Goal: Transaction & Acquisition: Purchase product/service

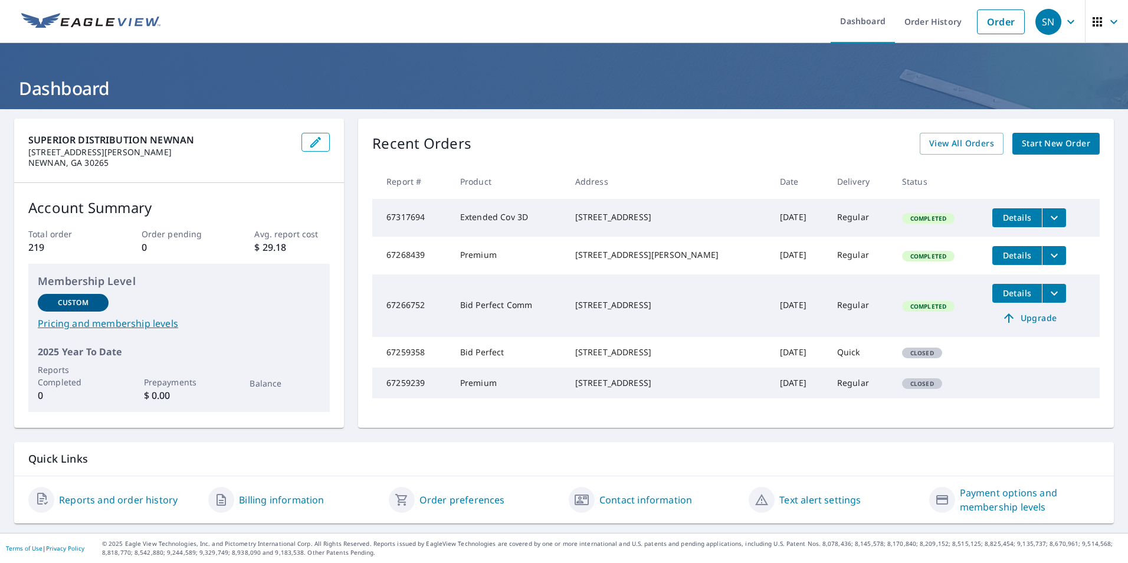
click at [1042, 142] on span "Start New Order" at bounding box center [1056, 143] width 68 height 15
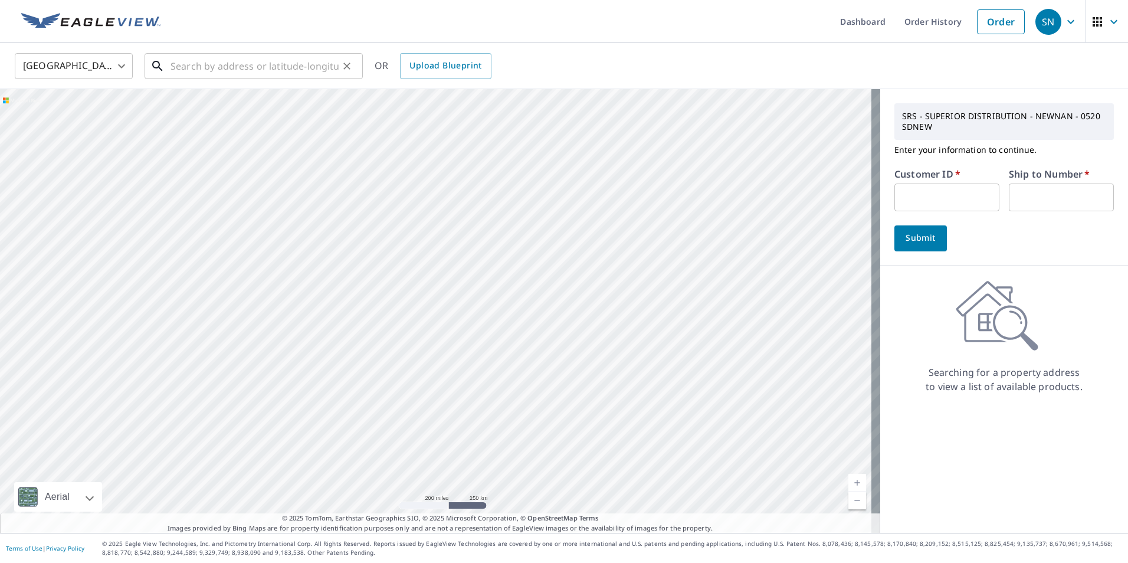
click at [241, 65] on input "text" at bounding box center [254, 66] width 168 height 33
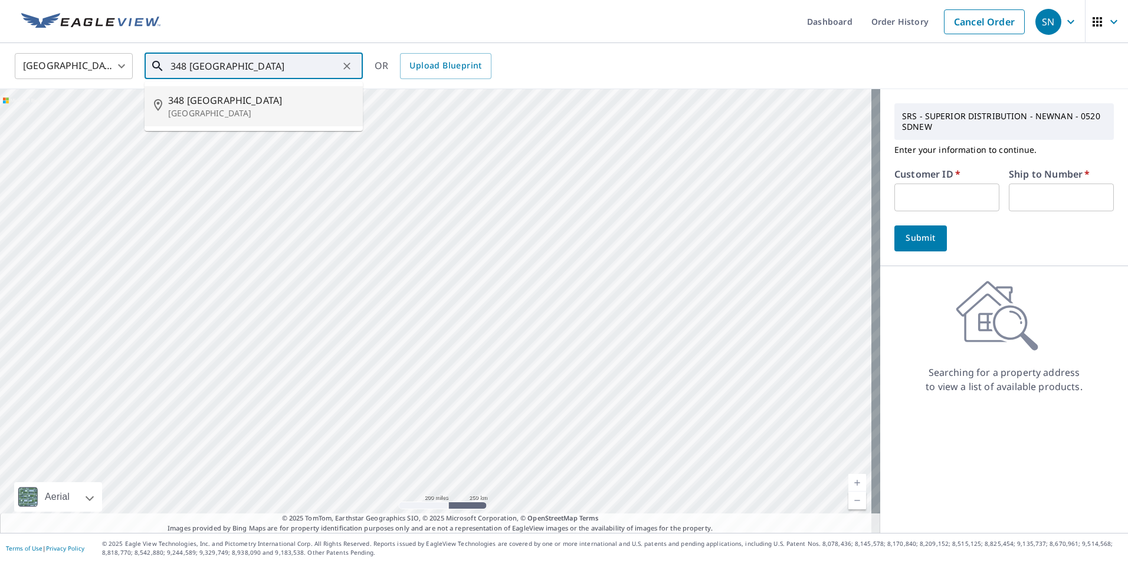
click at [219, 103] on span "348 [GEOGRAPHIC_DATA]" at bounding box center [260, 100] width 185 height 14
type input "[STREET_ADDRESS][PERSON_NAME]"
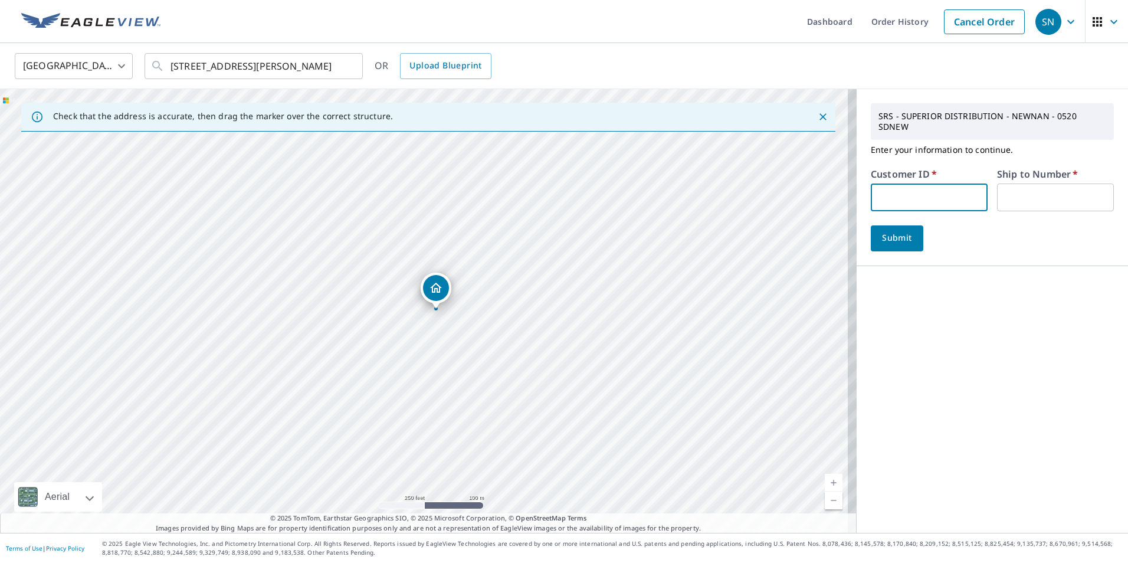
click at [903, 191] on input "text" at bounding box center [929, 197] width 117 height 28
type input "RIC130"
click at [1046, 186] on input "text" at bounding box center [1055, 197] width 117 height 28
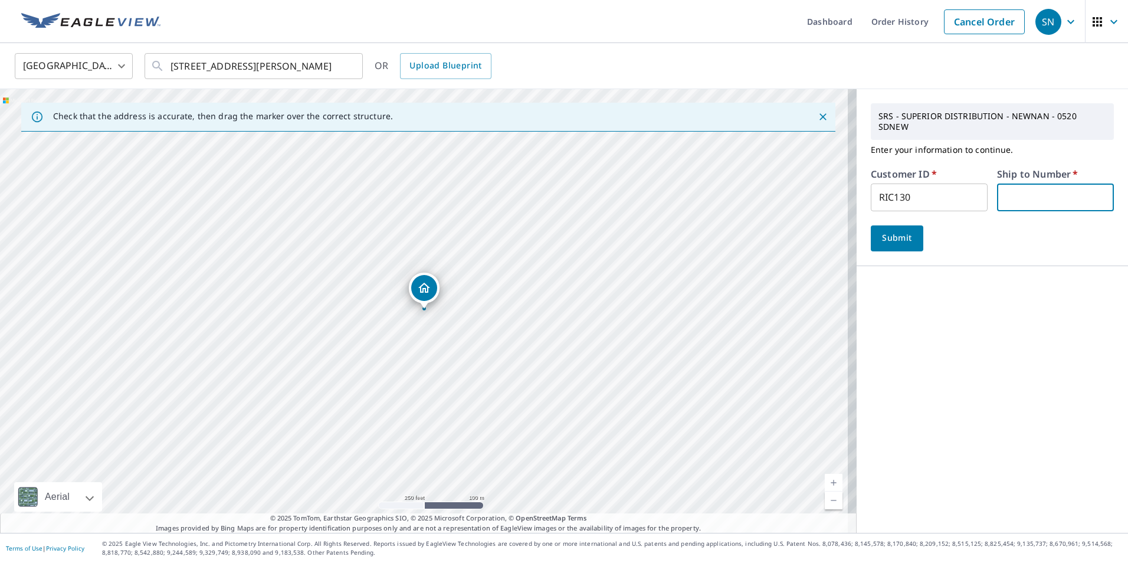
type input "1"
click at [880, 231] on span "Submit" at bounding box center [897, 238] width 34 height 15
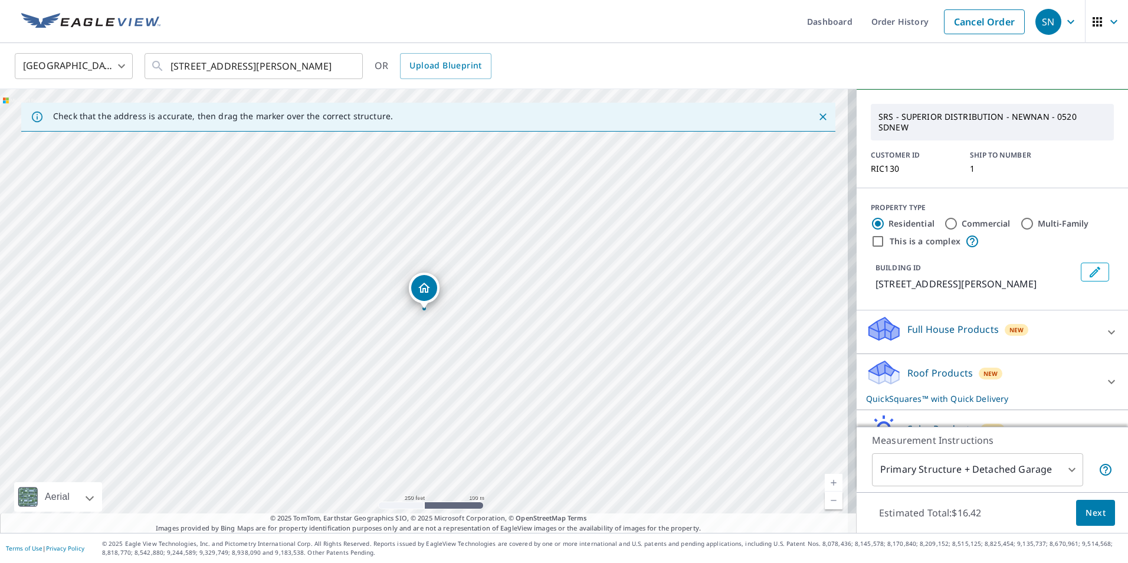
scroll to position [104, 0]
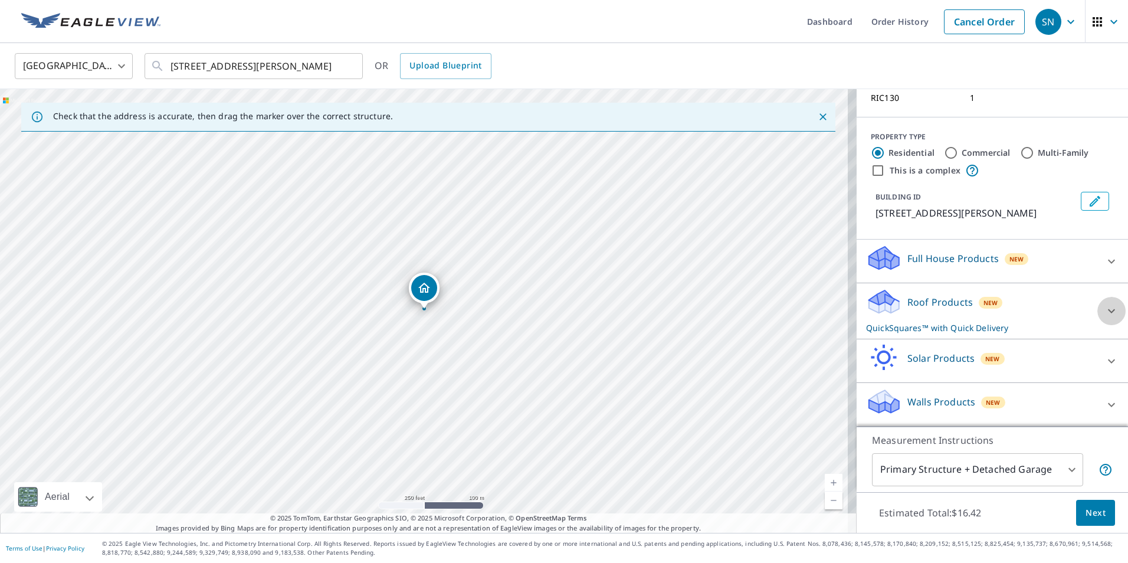
click at [1104, 309] on icon at bounding box center [1111, 311] width 14 height 14
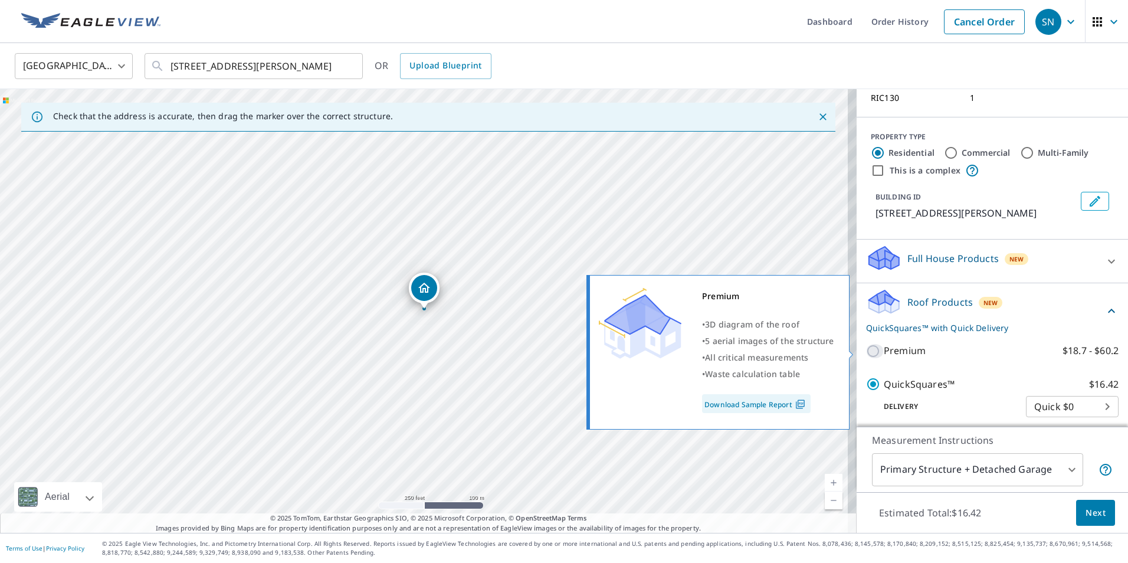
click at [866, 347] on input "Premium $18.7 - $60.2" at bounding box center [875, 351] width 18 height 14
checkbox input "true"
checkbox input "false"
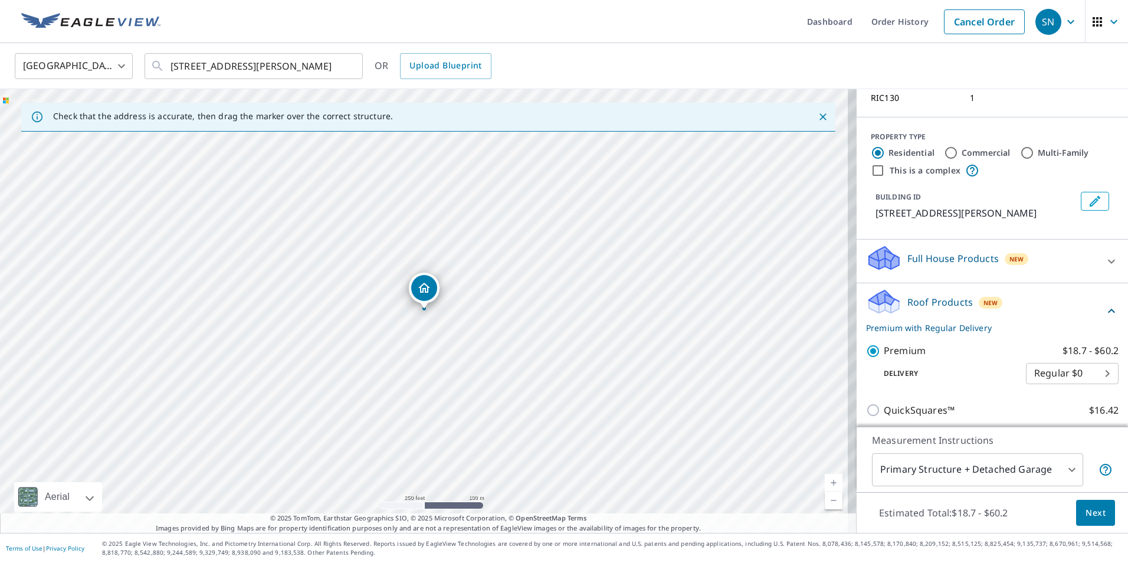
click at [1092, 511] on span "Next" at bounding box center [1095, 513] width 20 height 15
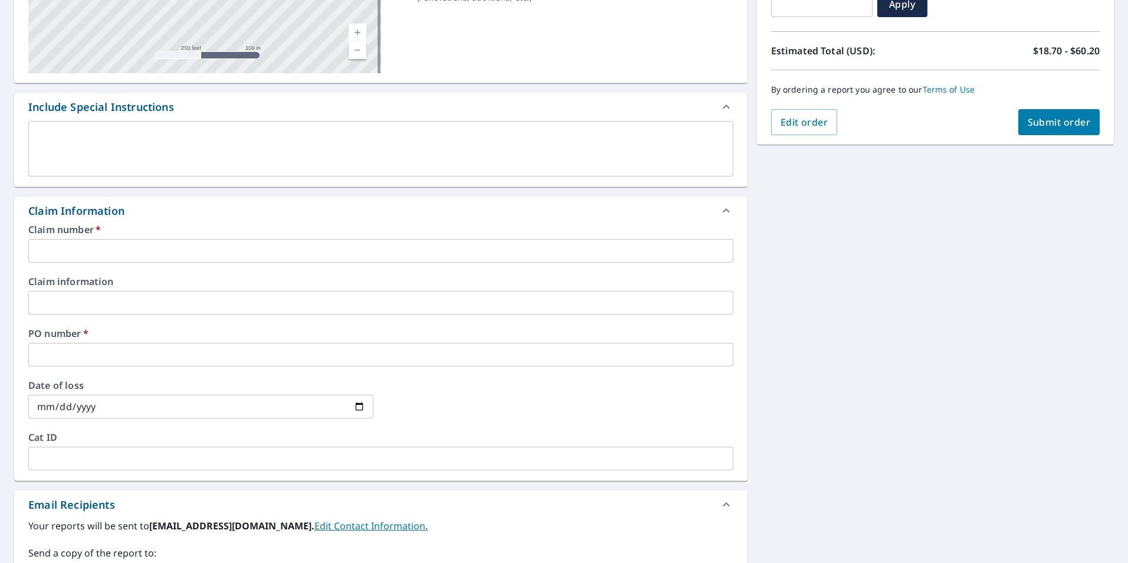
scroll to position [236, 0]
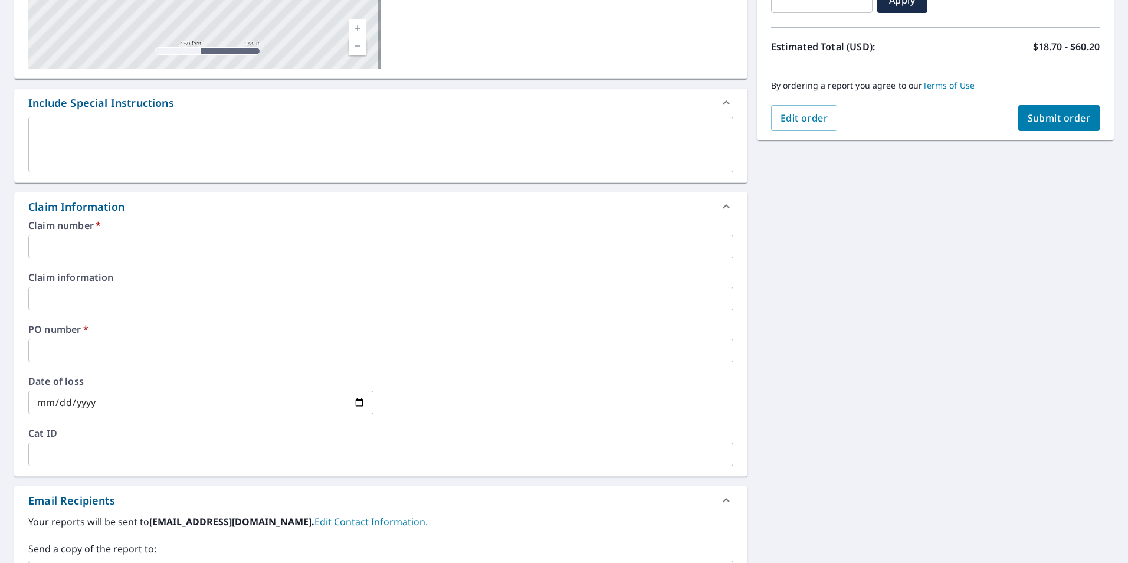
click at [202, 245] on input "text" at bounding box center [380, 247] width 705 height 24
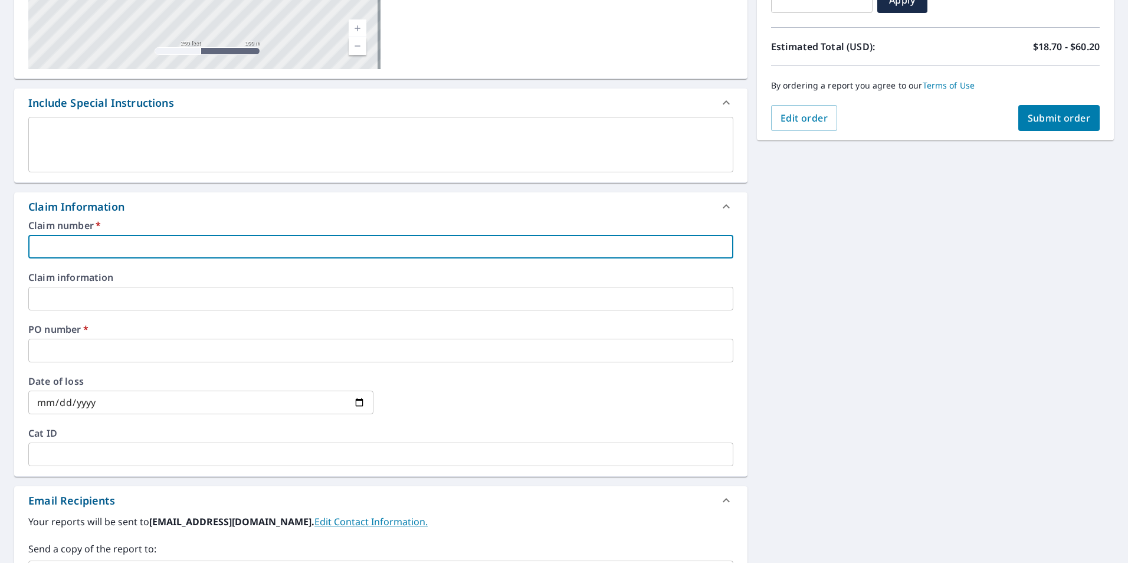
type input "R"
checkbox input "true"
type input "RI"
checkbox input "true"
type input "RIC"
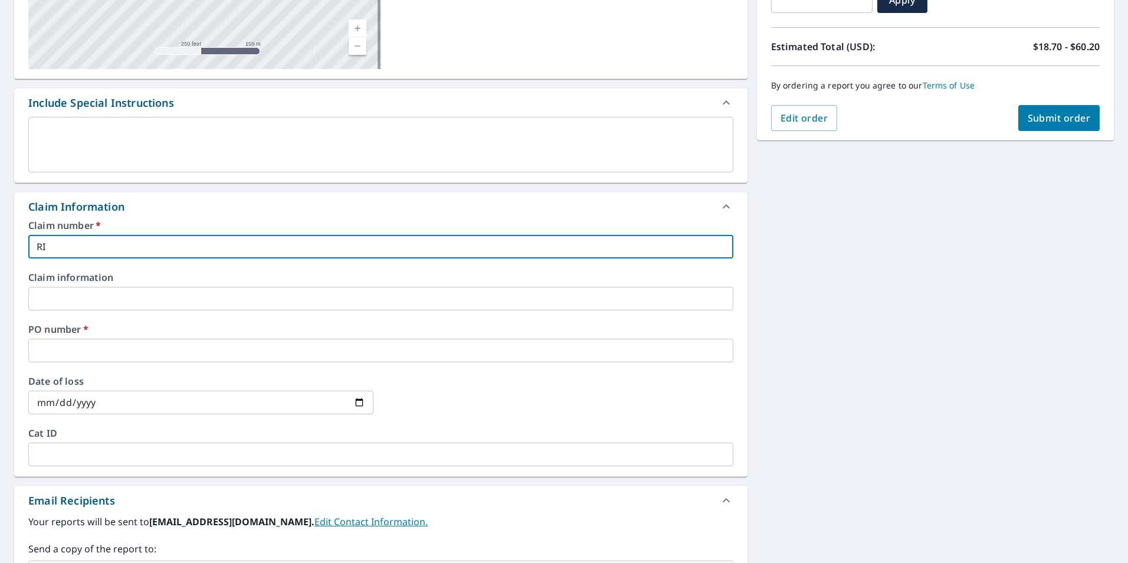
checkbox input "true"
type input "[PERSON_NAME]"
checkbox input "true"
type input "[PERSON_NAME]"
checkbox input "true"
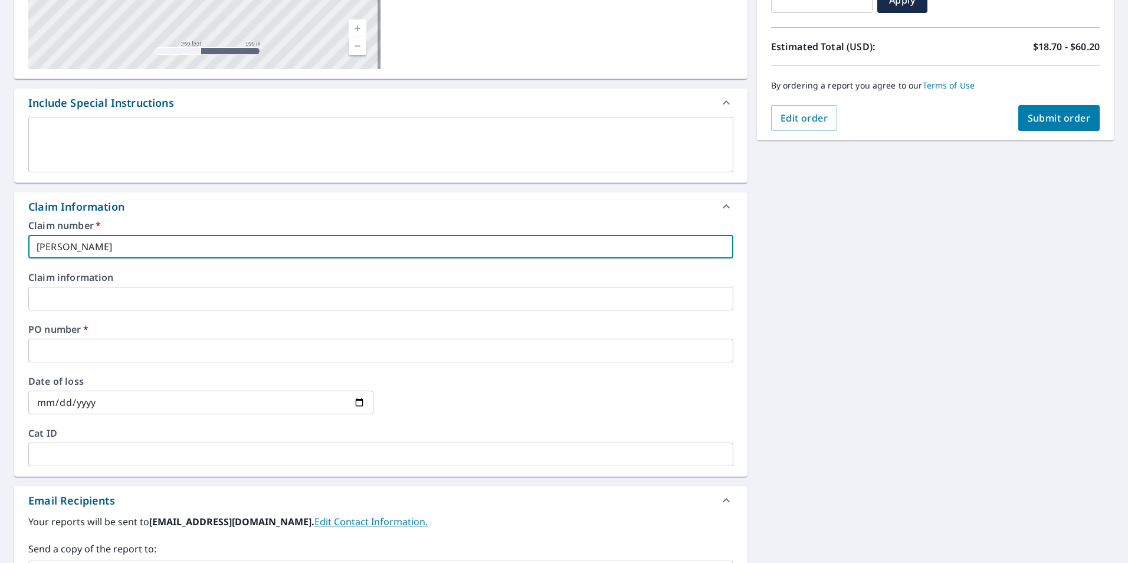
type input "[PERSON_NAME]"
checkbox input "true"
type input "[PERSON_NAME]"
checkbox input "true"
type input "[PERSON_NAME] WE"
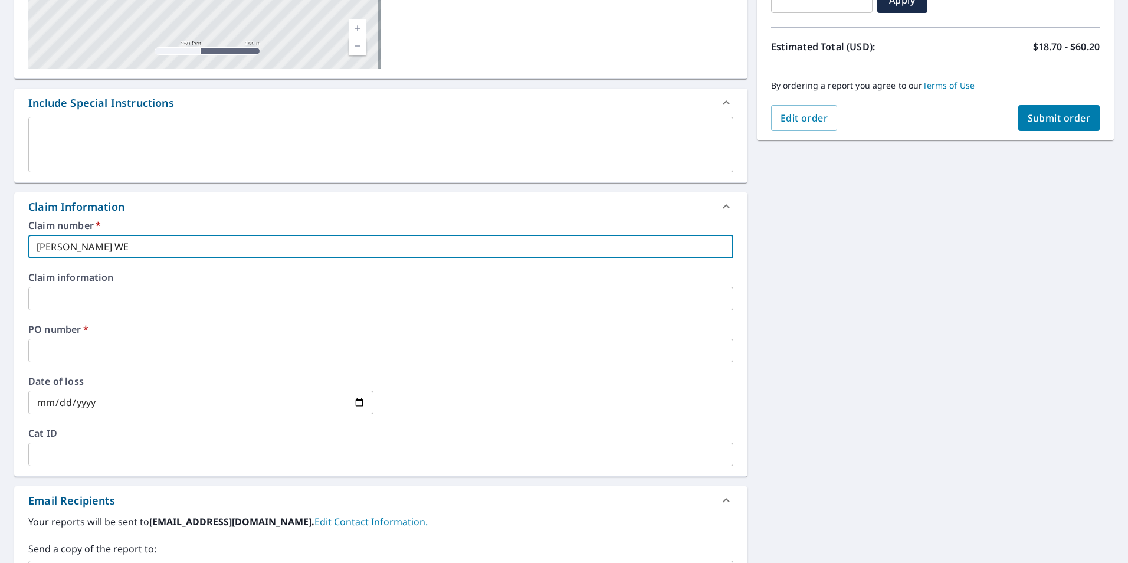
checkbox input "true"
type input "[PERSON_NAME]"
checkbox input "true"
type input "[PERSON_NAME]"
checkbox input "true"
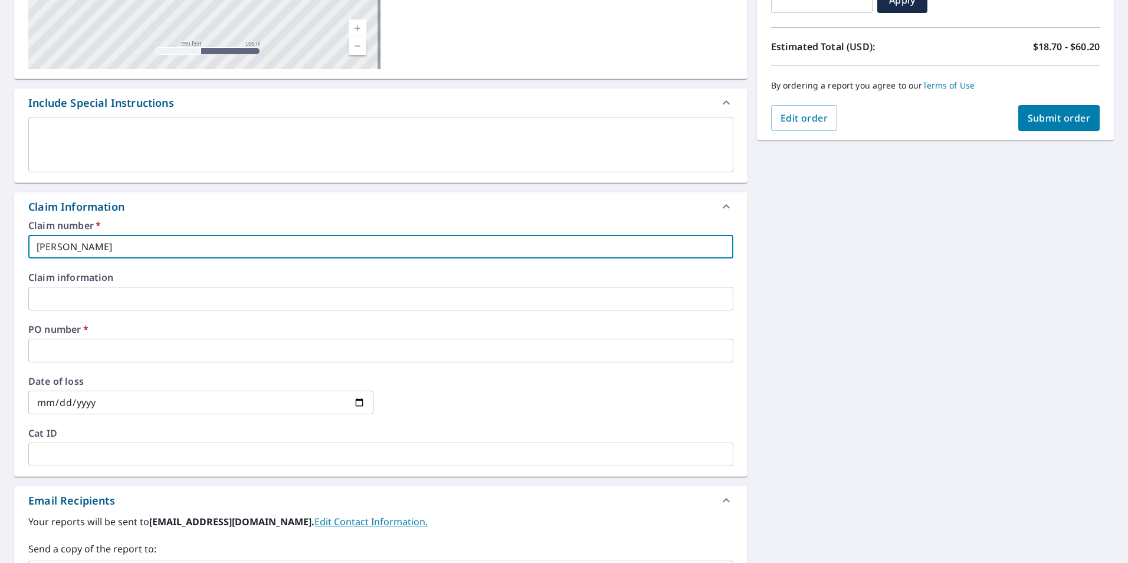
type input "[PERSON_NAME]"
checkbox input "true"
type input "[PERSON_NAME]"
checkbox input "true"
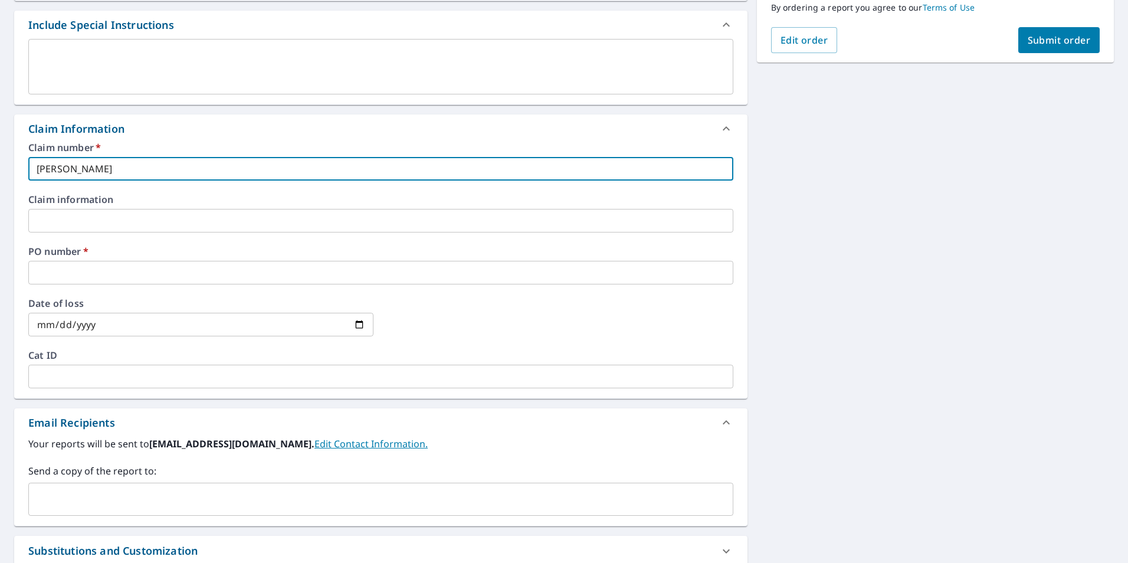
scroll to position [354, 0]
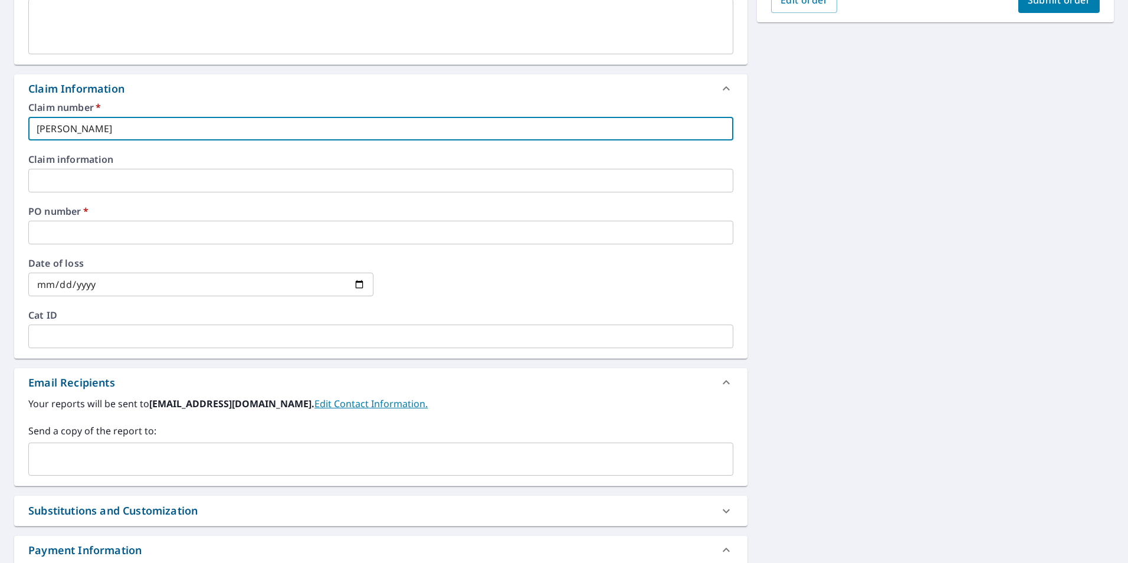
type input "[PERSON_NAME]"
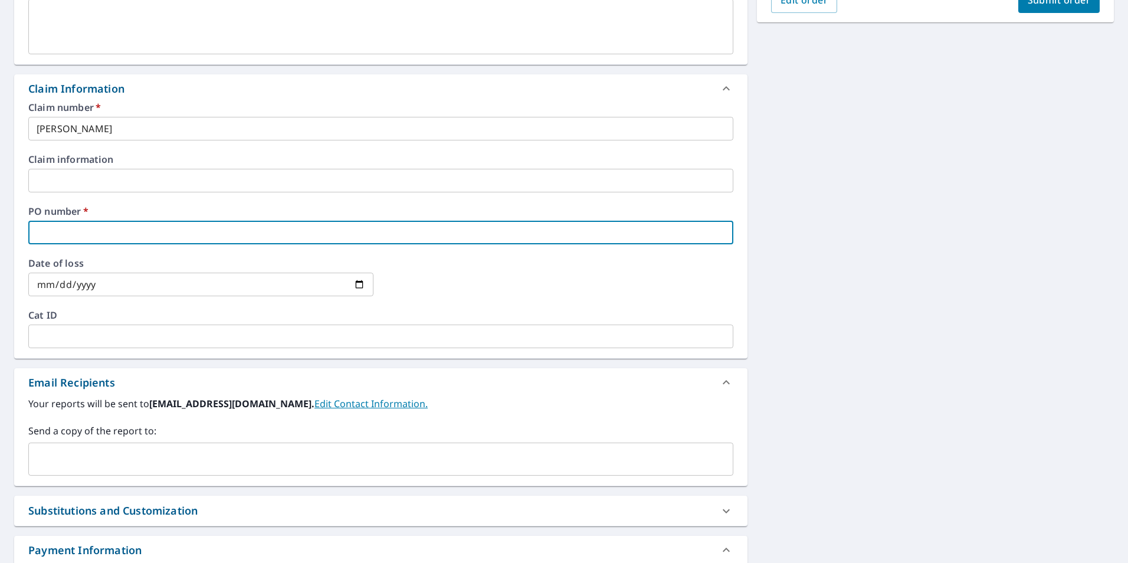
click at [186, 235] on input "text" at bounding box center [380, 233] width 705 height 24
type input "3"
checkbox input "true"
type input "34"
checkbox input "true"
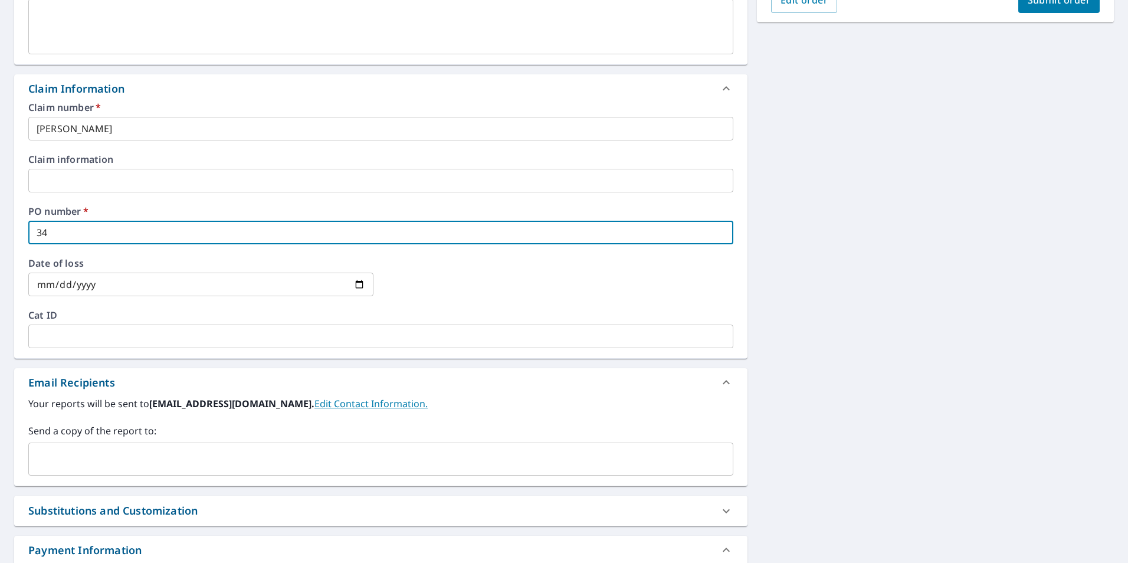
type input "348"
checkbox input "true"
type input "348"
checkbox input "true"
type input "348 W"
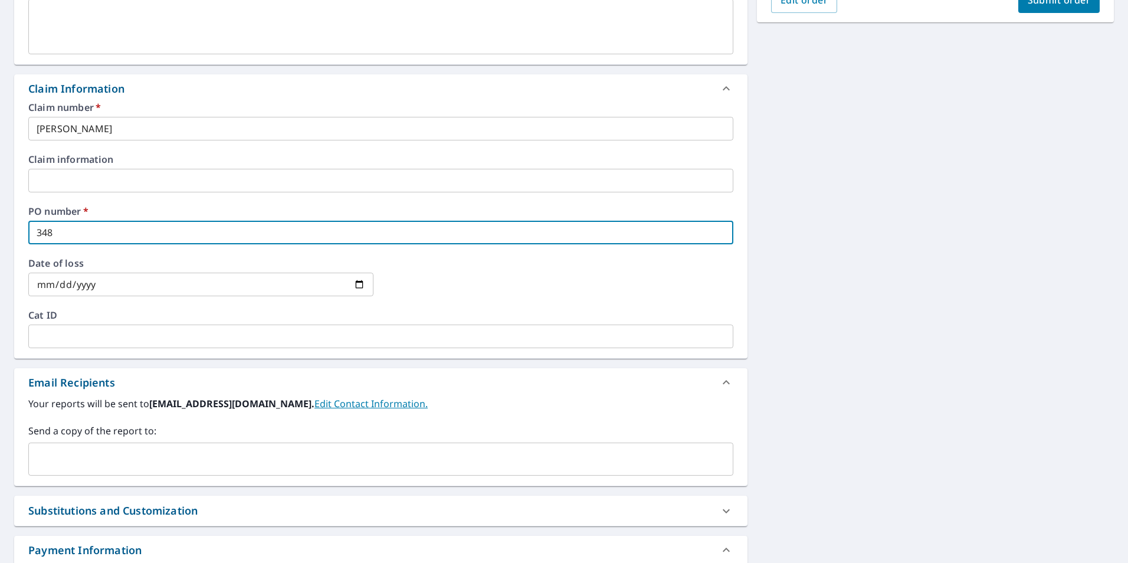
checkbox input "true"
type input "348 WI"
checkbox input "true"
type input "348 WIL"
checkbox input "true"
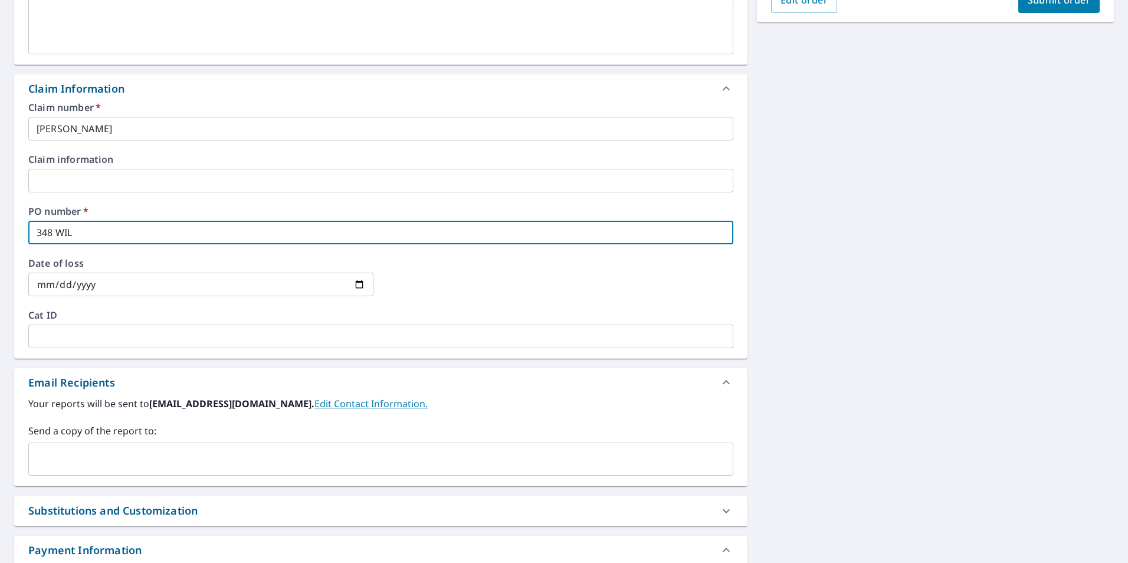
type input "348 WILL"
checkbox input "true"
type input "348 WILLO"
checkbox input "true"
type input "348 WILLOW"
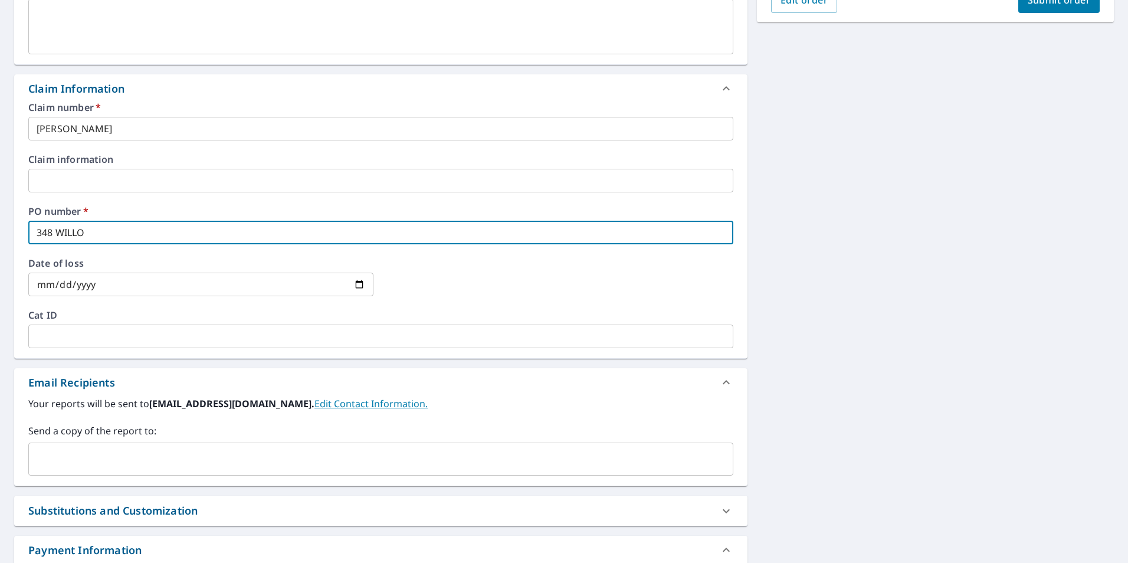
checkbox input "true"
type input "348 WILLOW"
checkbox input "true"
type input "348 WILLOW P"
checkbox input "true"
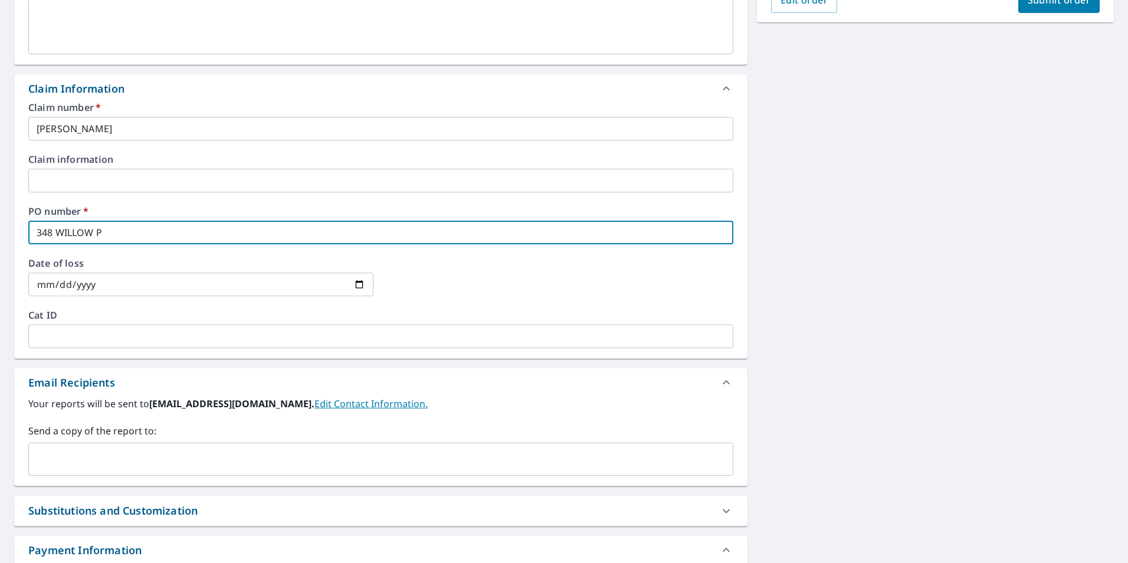
type input "348 WILLOW PO"
checkbox input "true"
type input "348 WILLOW POI"
checkbox input "true"
type input "348 WILLOW POIN"
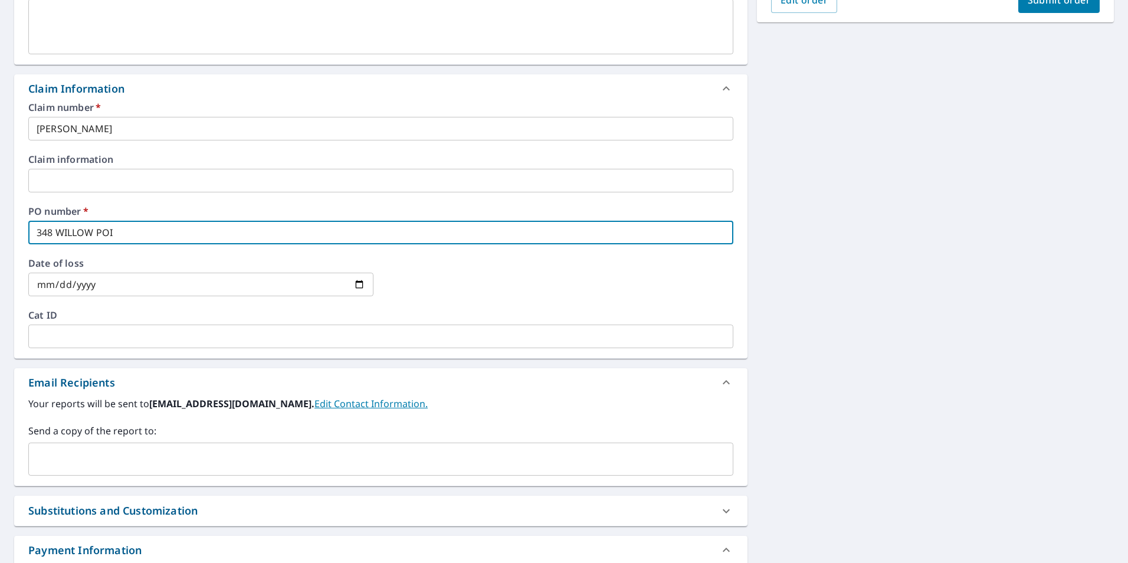
checkbox input "true"
type input "348 [GEOGRAPHIC_DATA]"
checkbox input "true"
type input "348 WILLOW POINTE"
checkbox input "true"
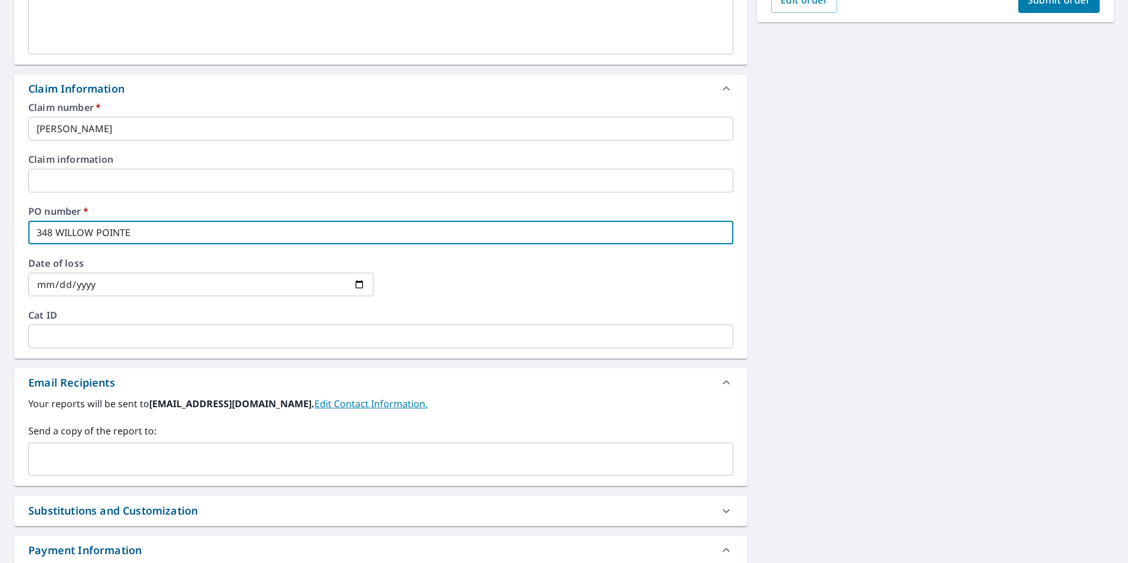
type input "348 WILLOW POINTE"
checkbox input "true"
type input "348 WILLOW POINTE D"
checkbox input "true"
type input "348 WILLOW POINTE DR"
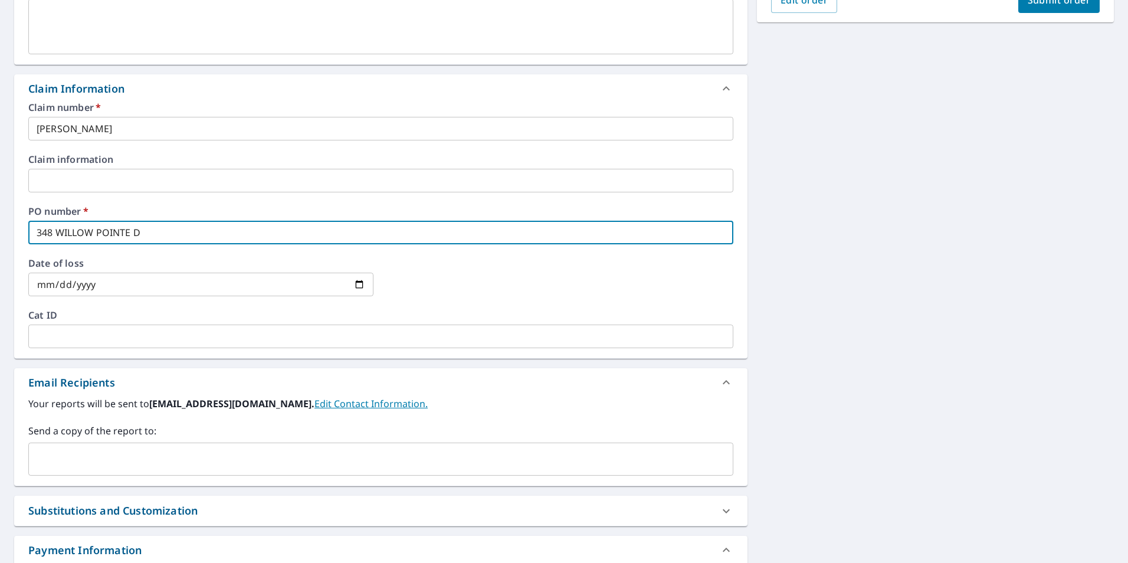
checkbox input "true"
type input "348 WILLOW POINTE DR."
checkbox input "true"
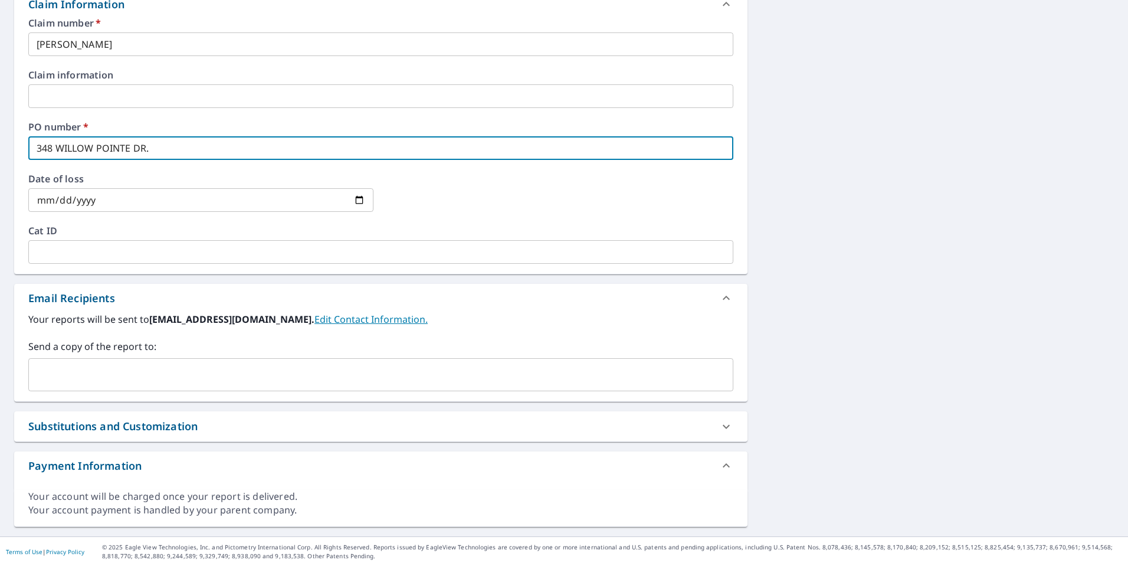
scroll to position [442, 0]
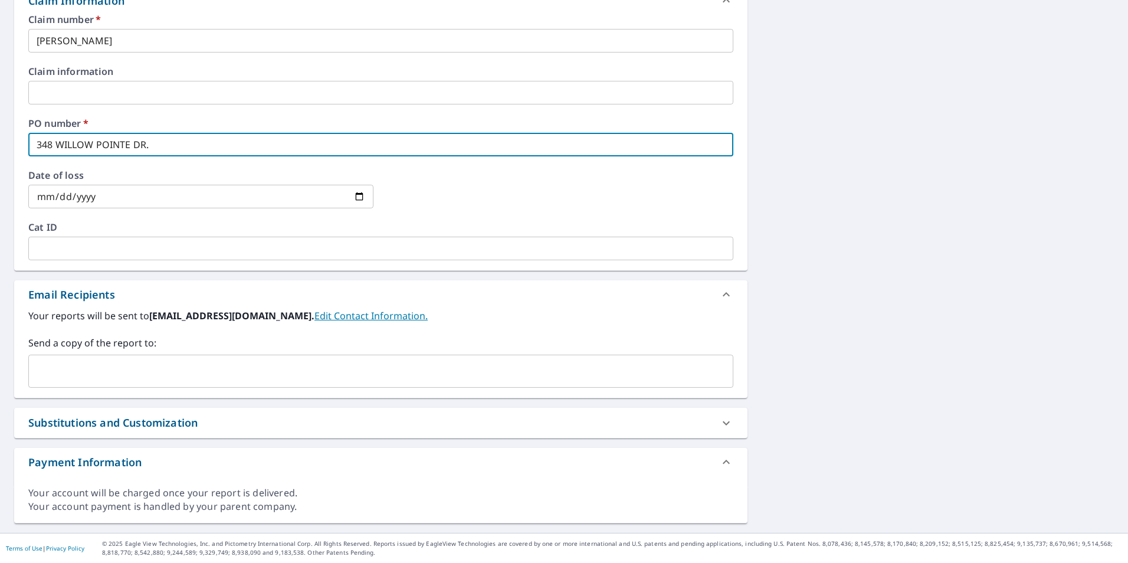
type input "348 WILLOW POINTE DR."
click at [110, 376] on input "text" at bounding box center [372, 371] width 677 height 22
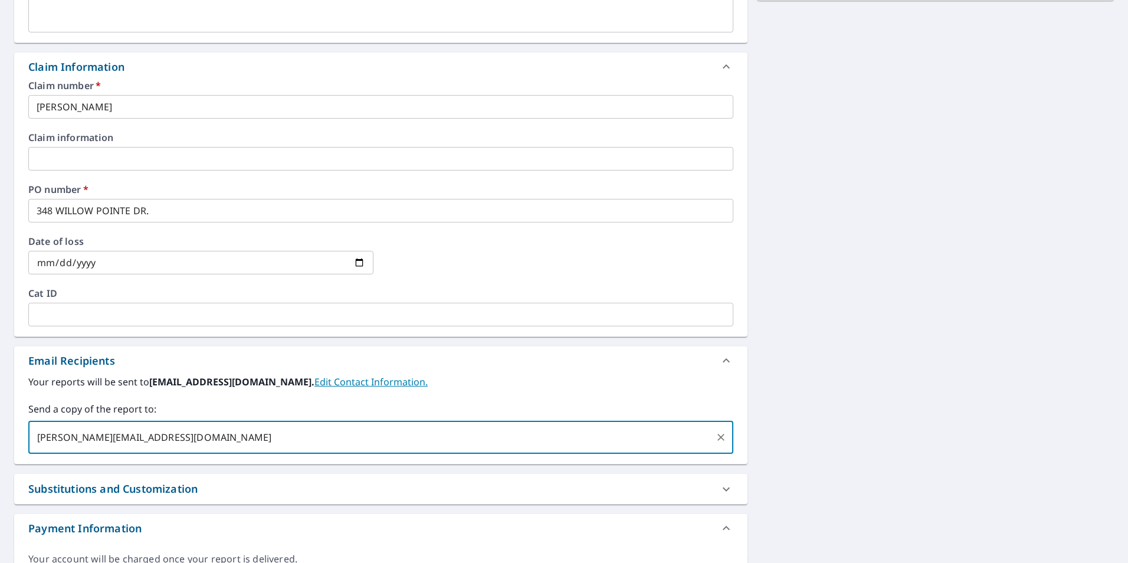
scroll to position [265, 0]
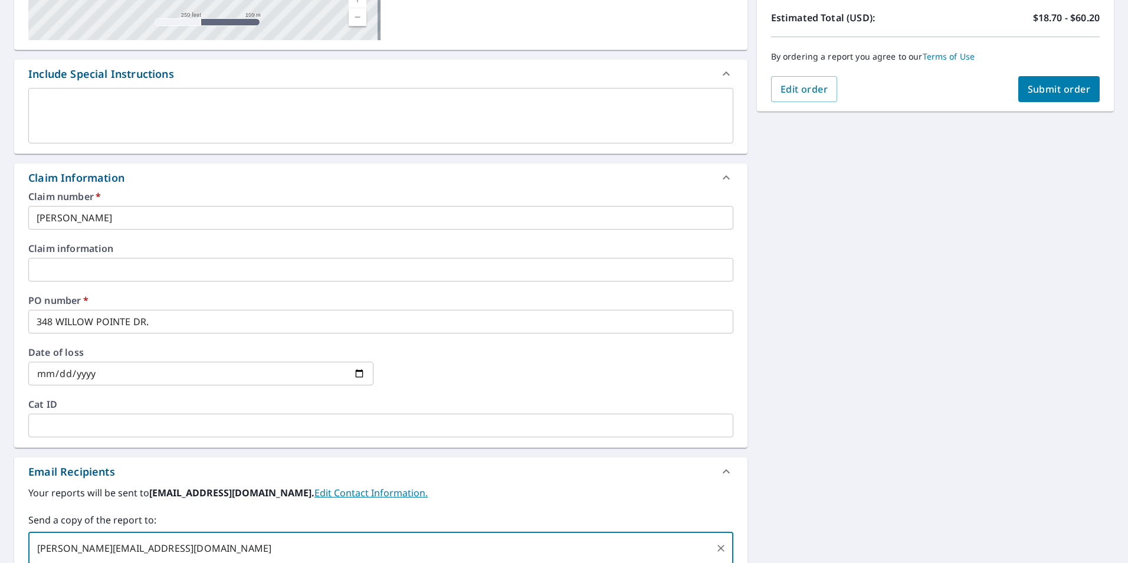
type input "[PERSON_NAME][EMAIL_ADDRESS][DOMAIN_NAME]"
click at [1031, 88] on span "Submit order" at bounding box center [1059, 89] width 63 height 13
checkbox input "true"
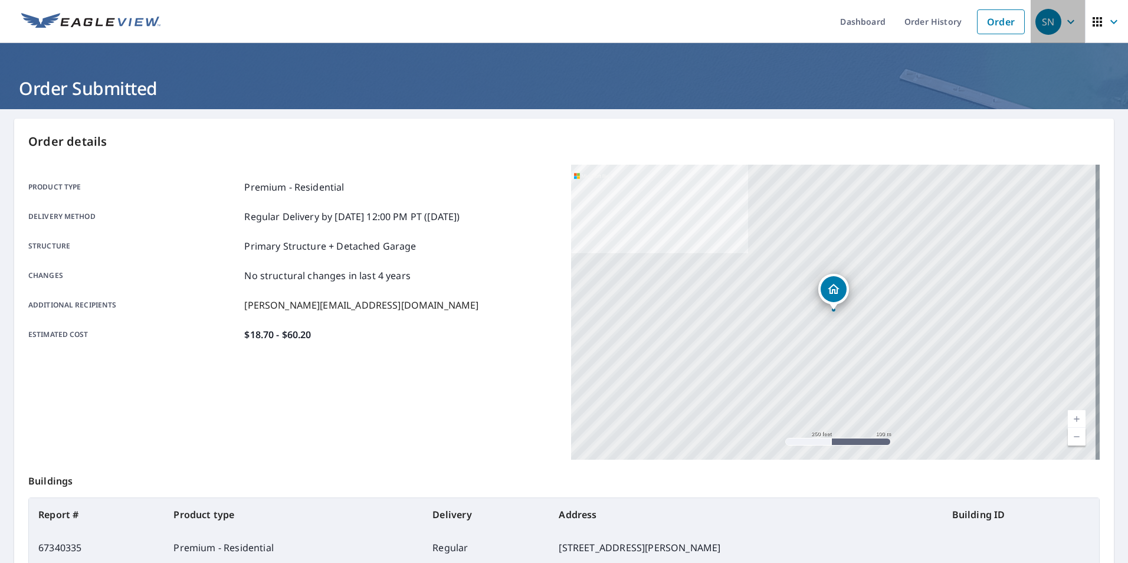
click at [1064, 23] on icon "button" at bounding box center [1071, 22] width 14 height 14
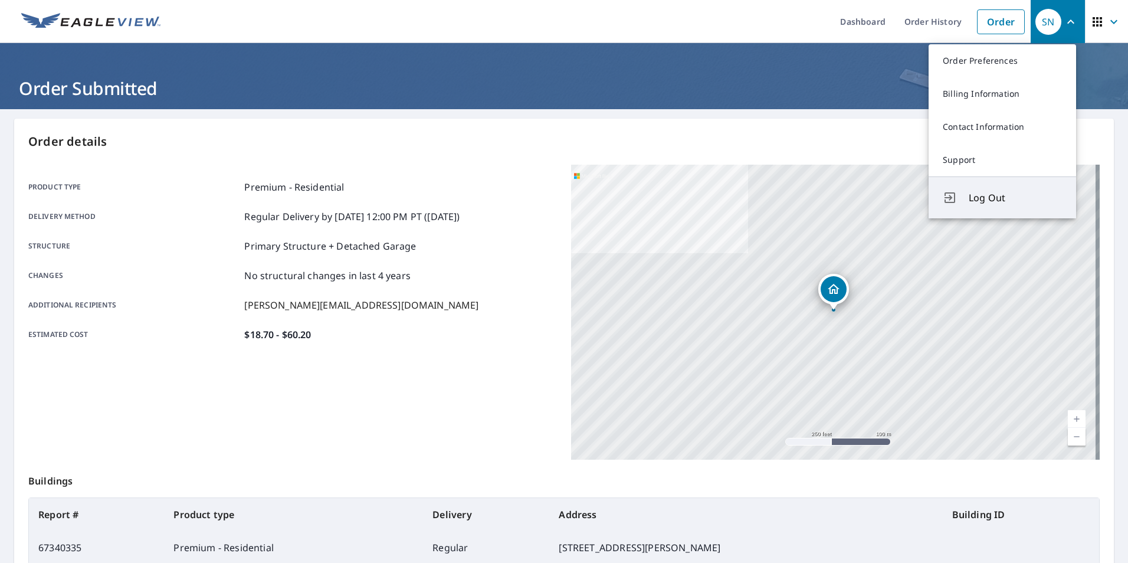
click at [994, 194] on span "Log Out" at bounding box center [1015, 198] width 93 height 14
